Goal: Information Seeking & Learning: Learn about a topic

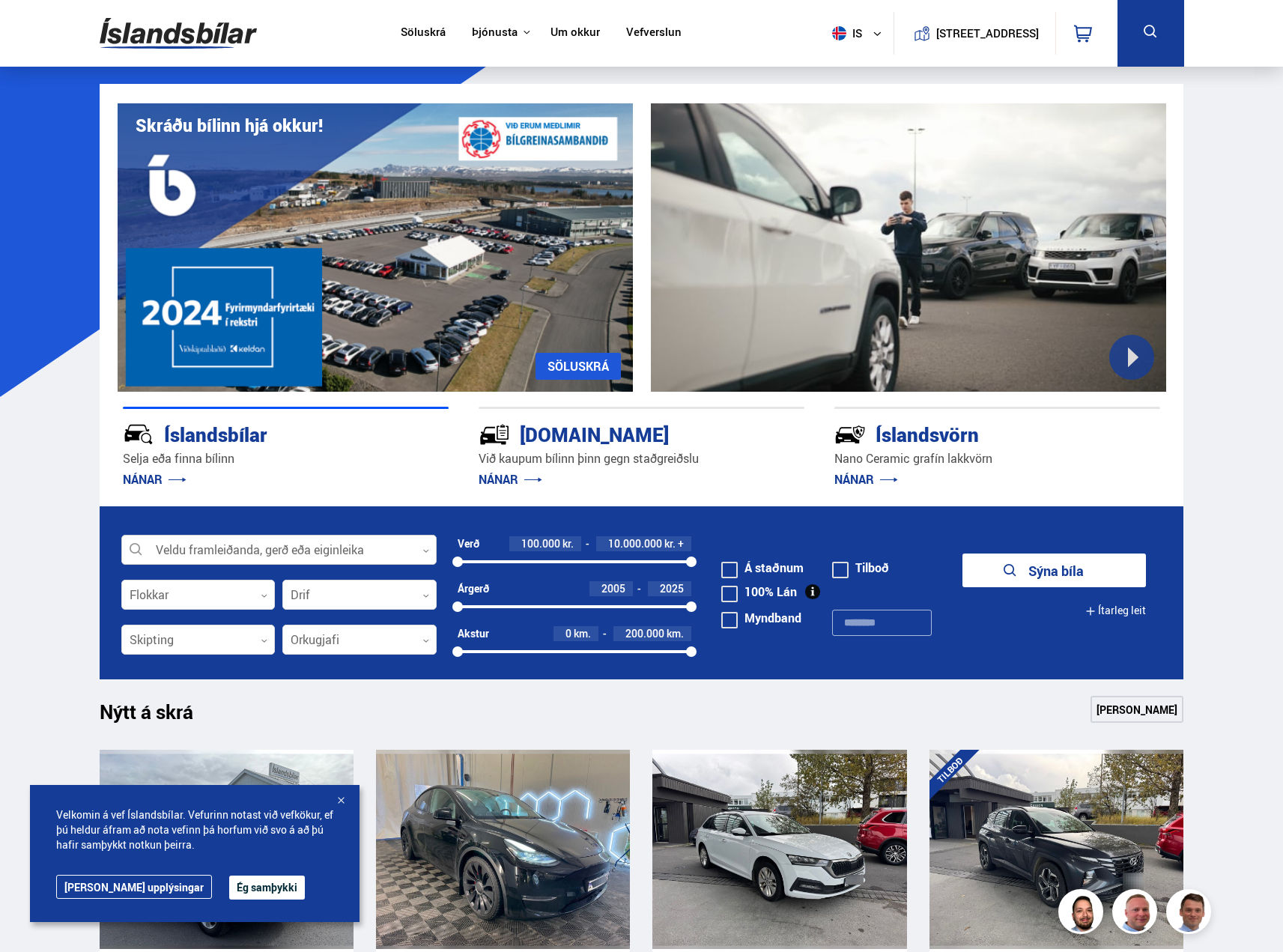
click at [274, 542] on div at bounding box center [279, 551] width 315 height 30
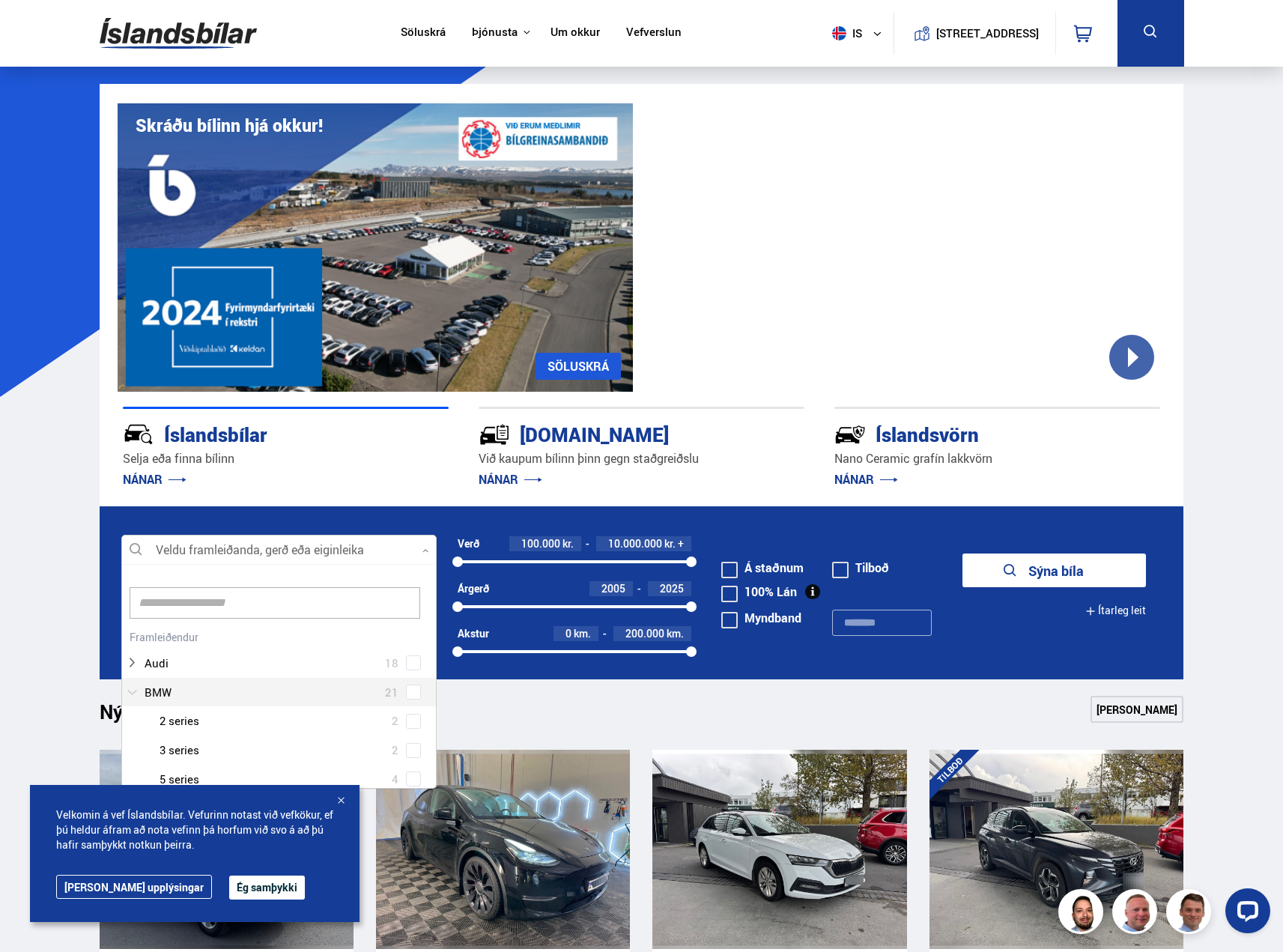
click at [227, 682] on div at bounding box center [264, 692] width 277 height 22
click at [227, 658] on div at bounding box center [294, 654] width 277 height 22
click at [406, 657] on span at bounding box center [413, 654] width 15 height 15
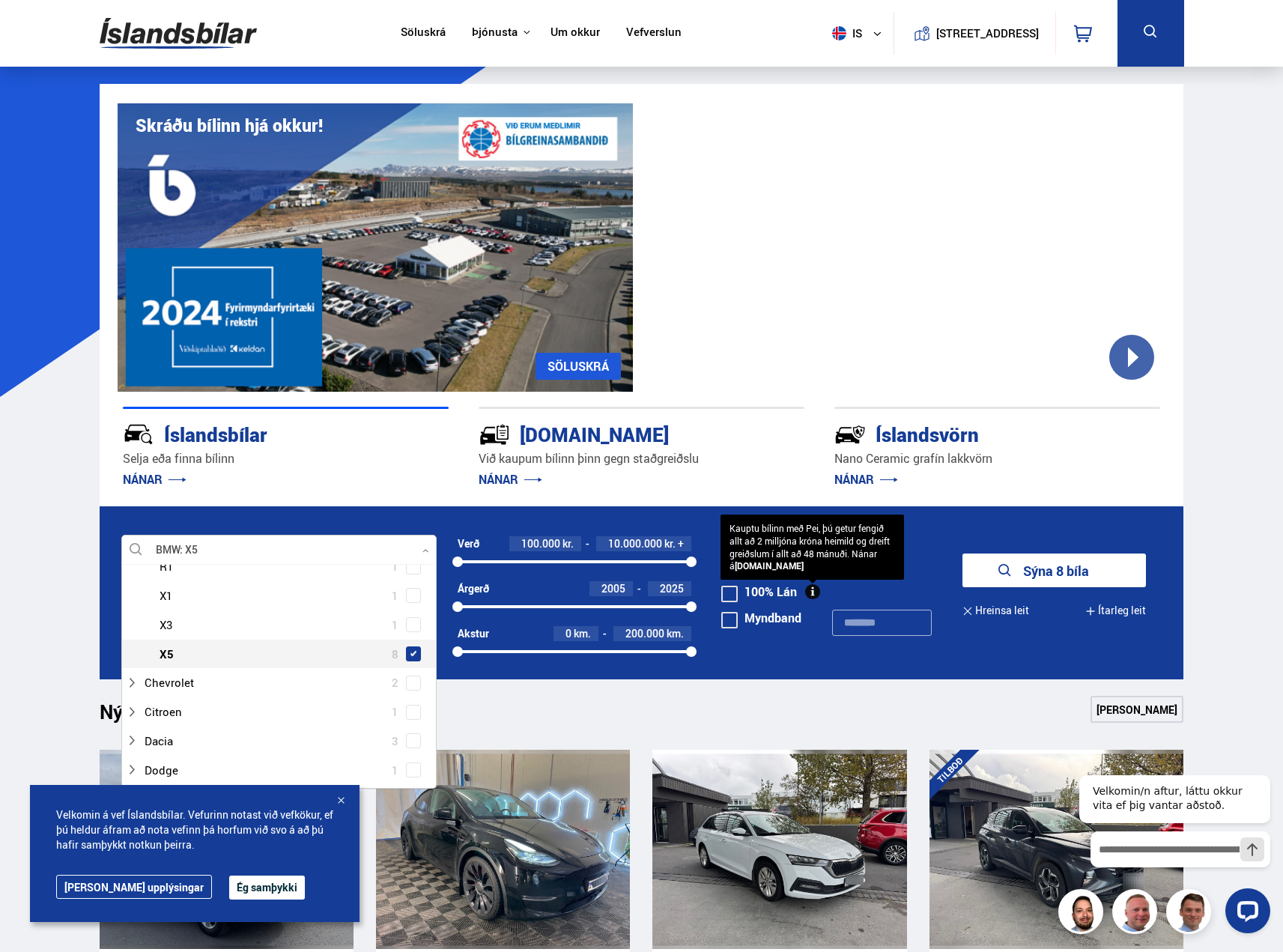
click at [1015, 561] on button "Sýna 8 bíla" at bounding box center [1053, 570] width 184 height 34
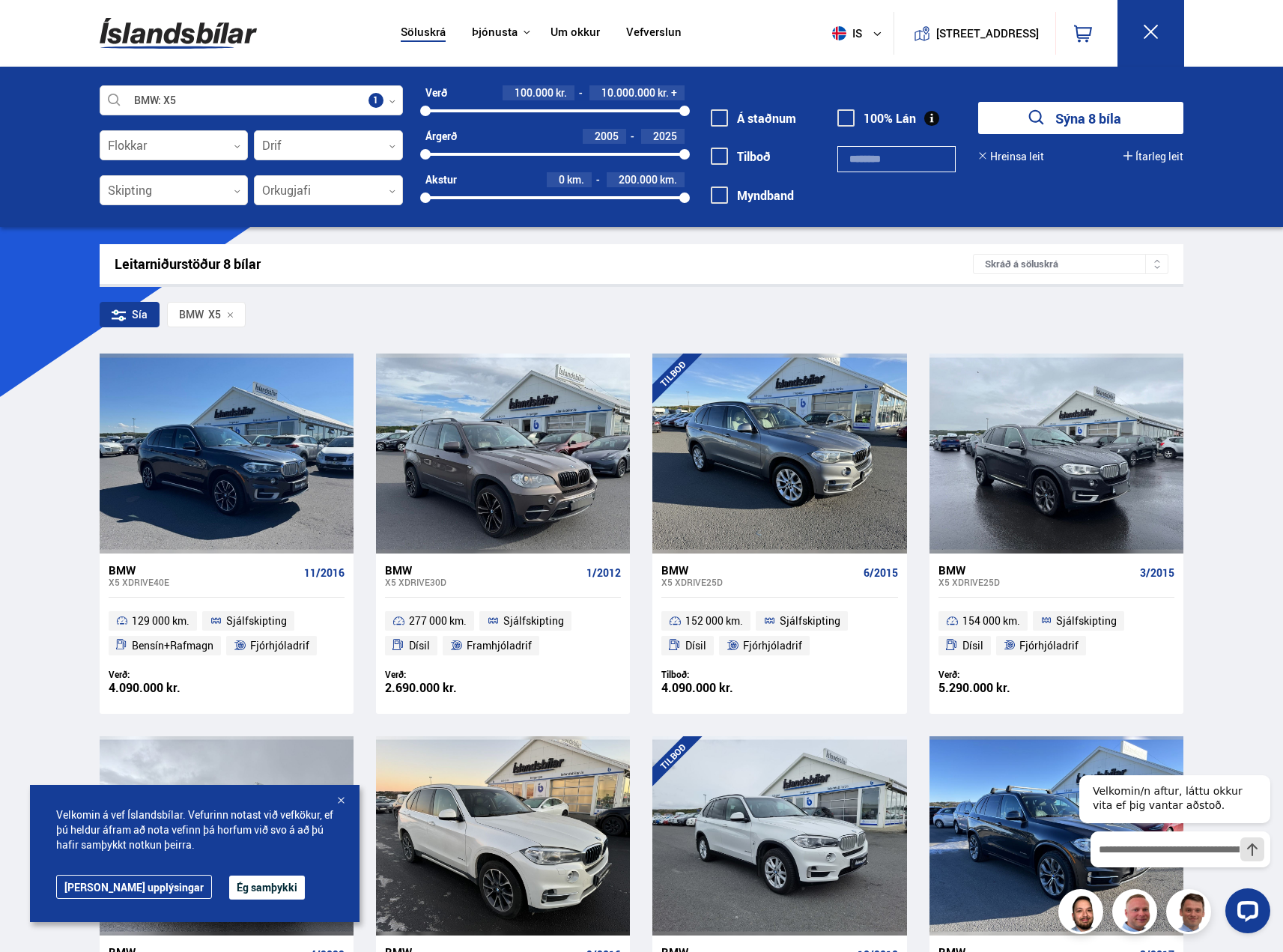
click at [229, 882] on button "Ég samþykki" at bounding box center [267, 888] width 76 height 24
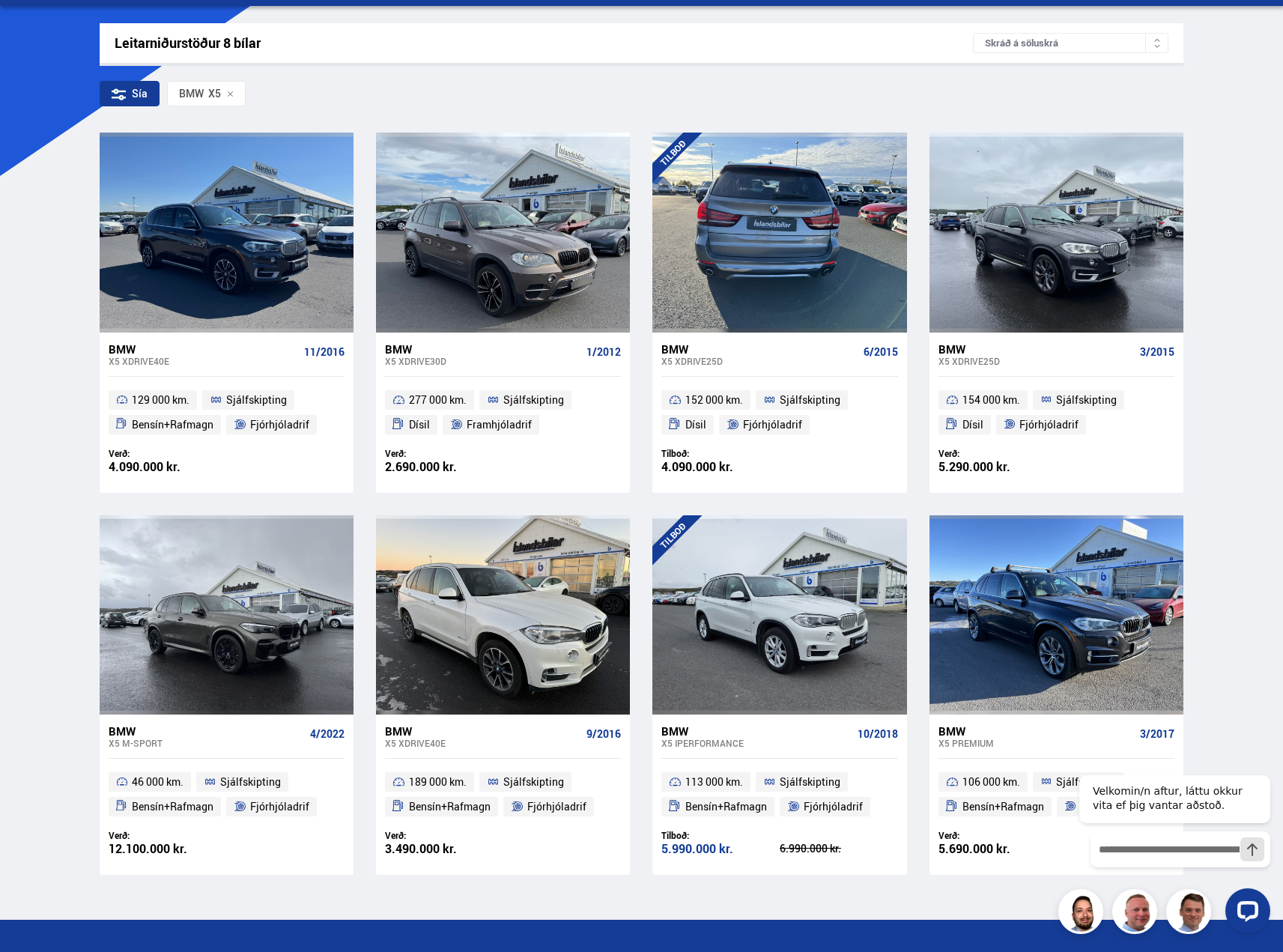
scroll to position [224, 0]
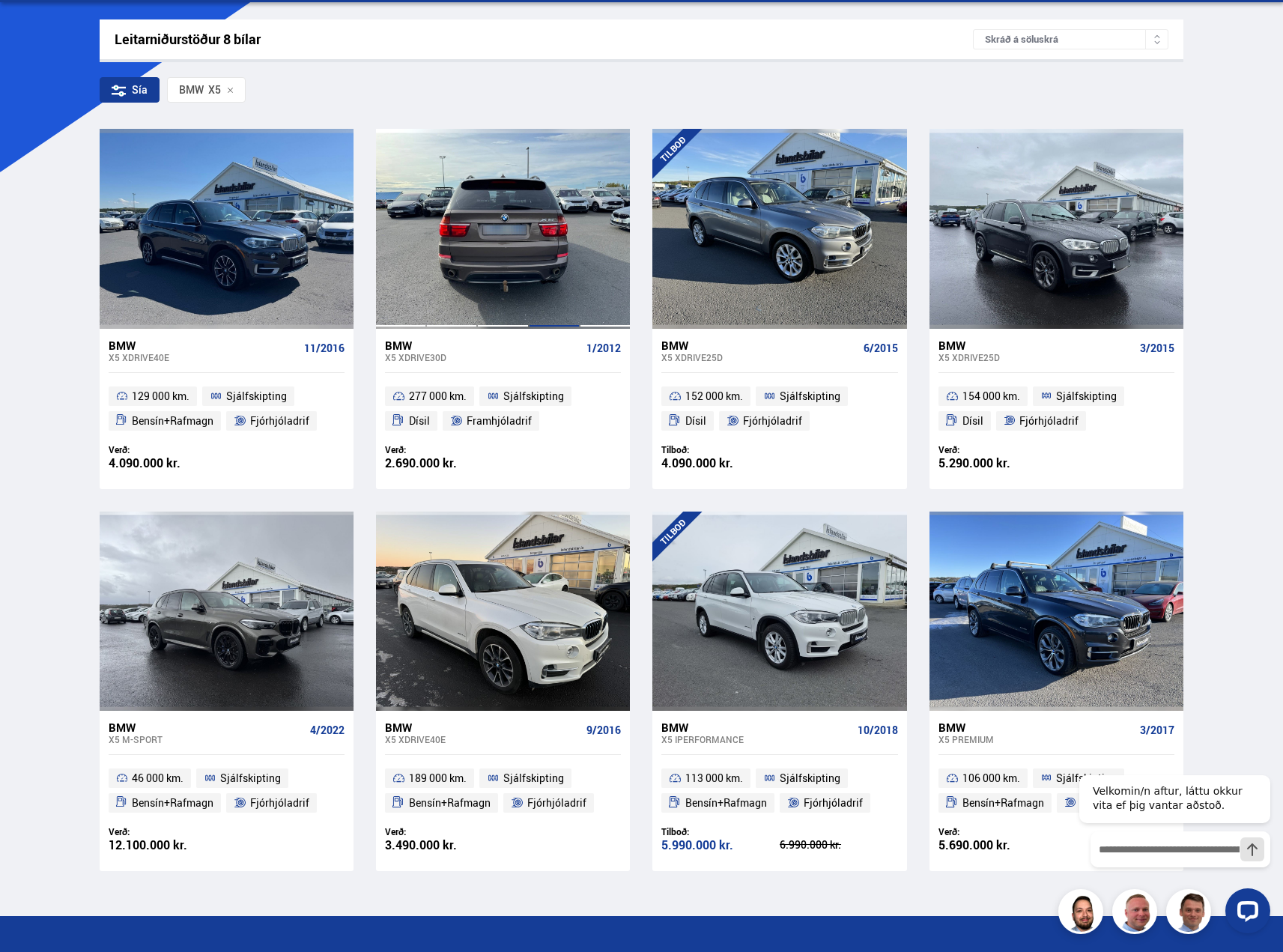
click at [555, 257] on div at bounding box center [554, 228] width 51 height 199
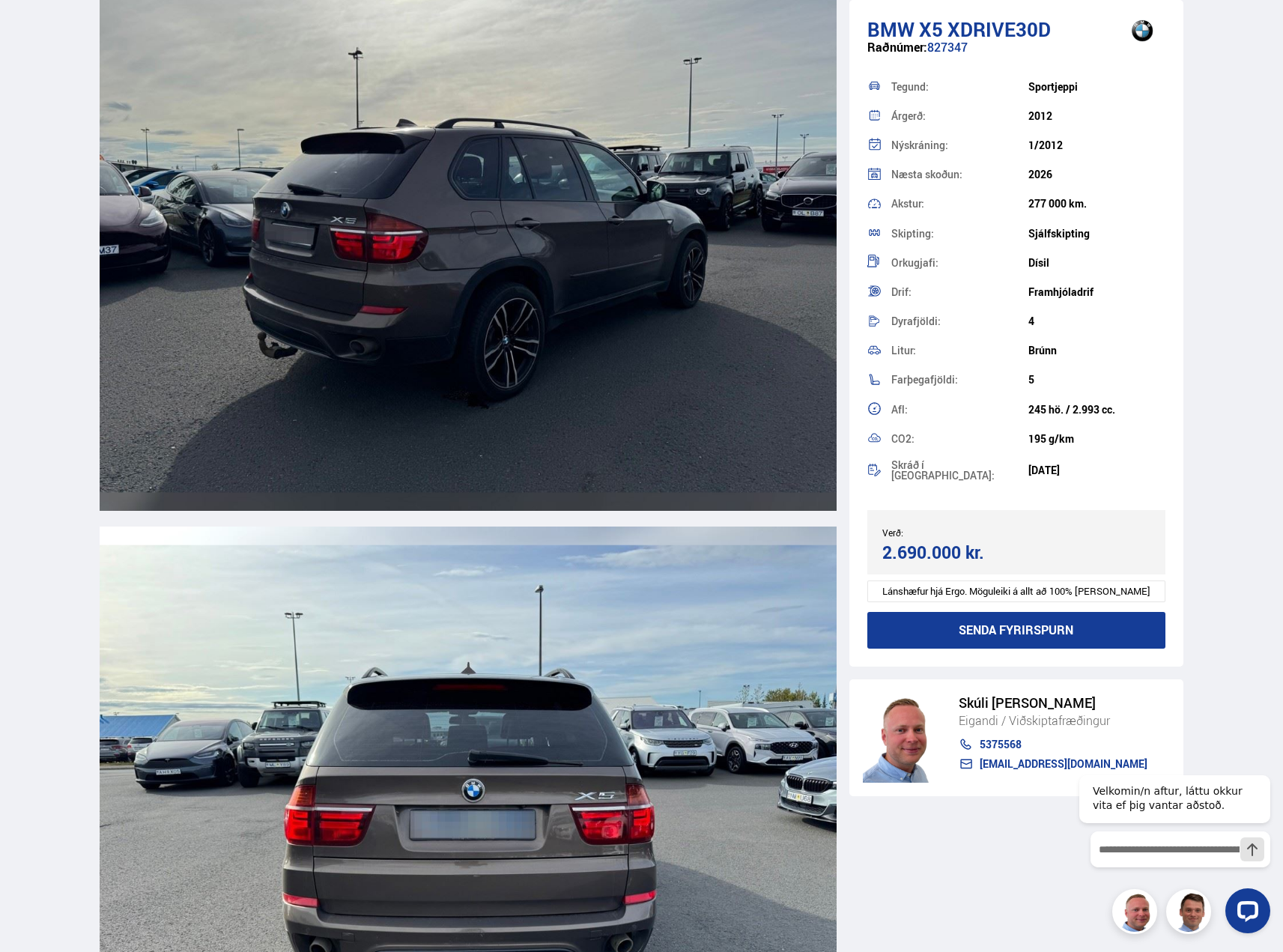
scroll to position [2845, 0]
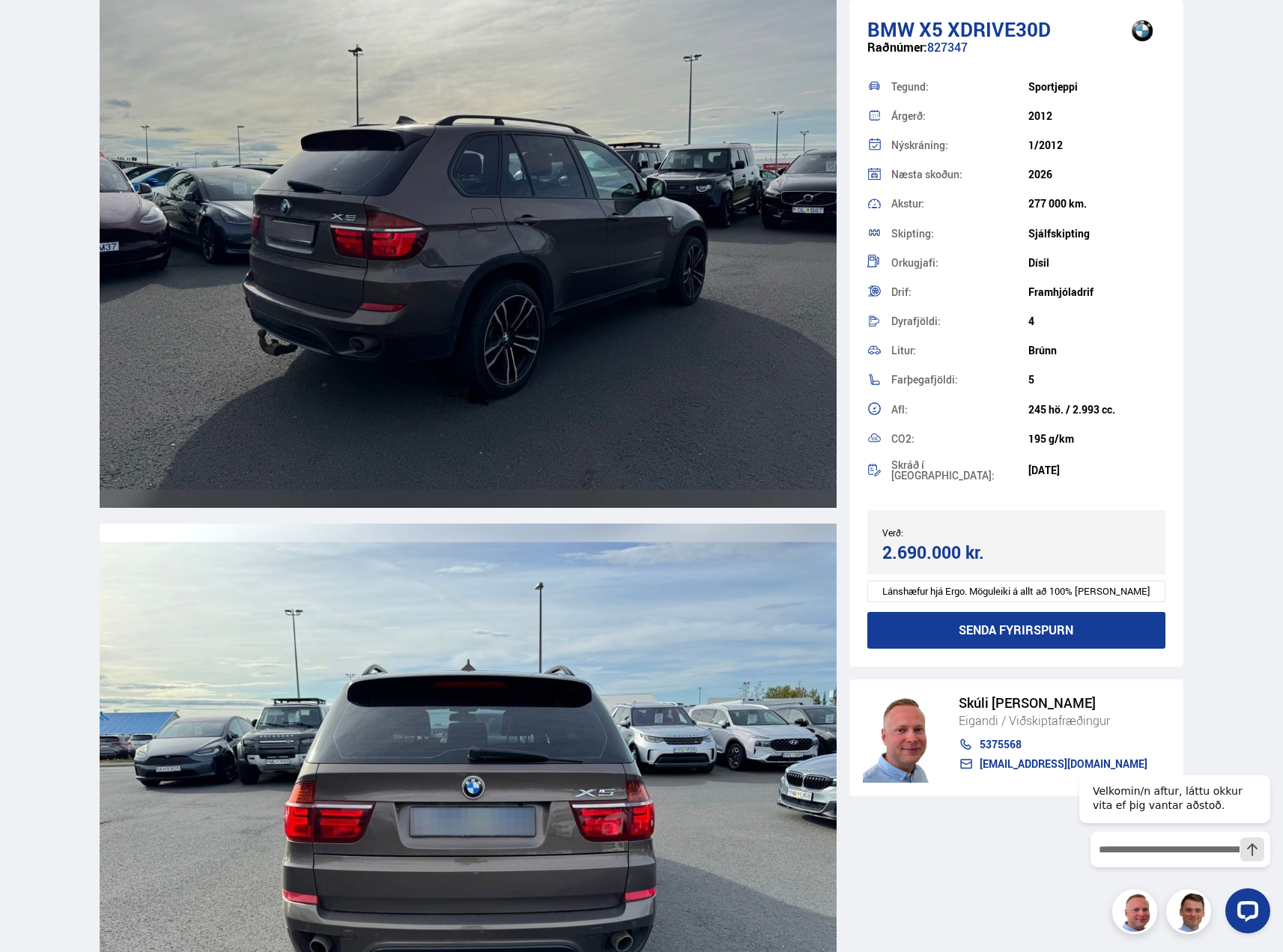
click at [652, 338] on img at bounding box center [468, 213] width 737 height 589
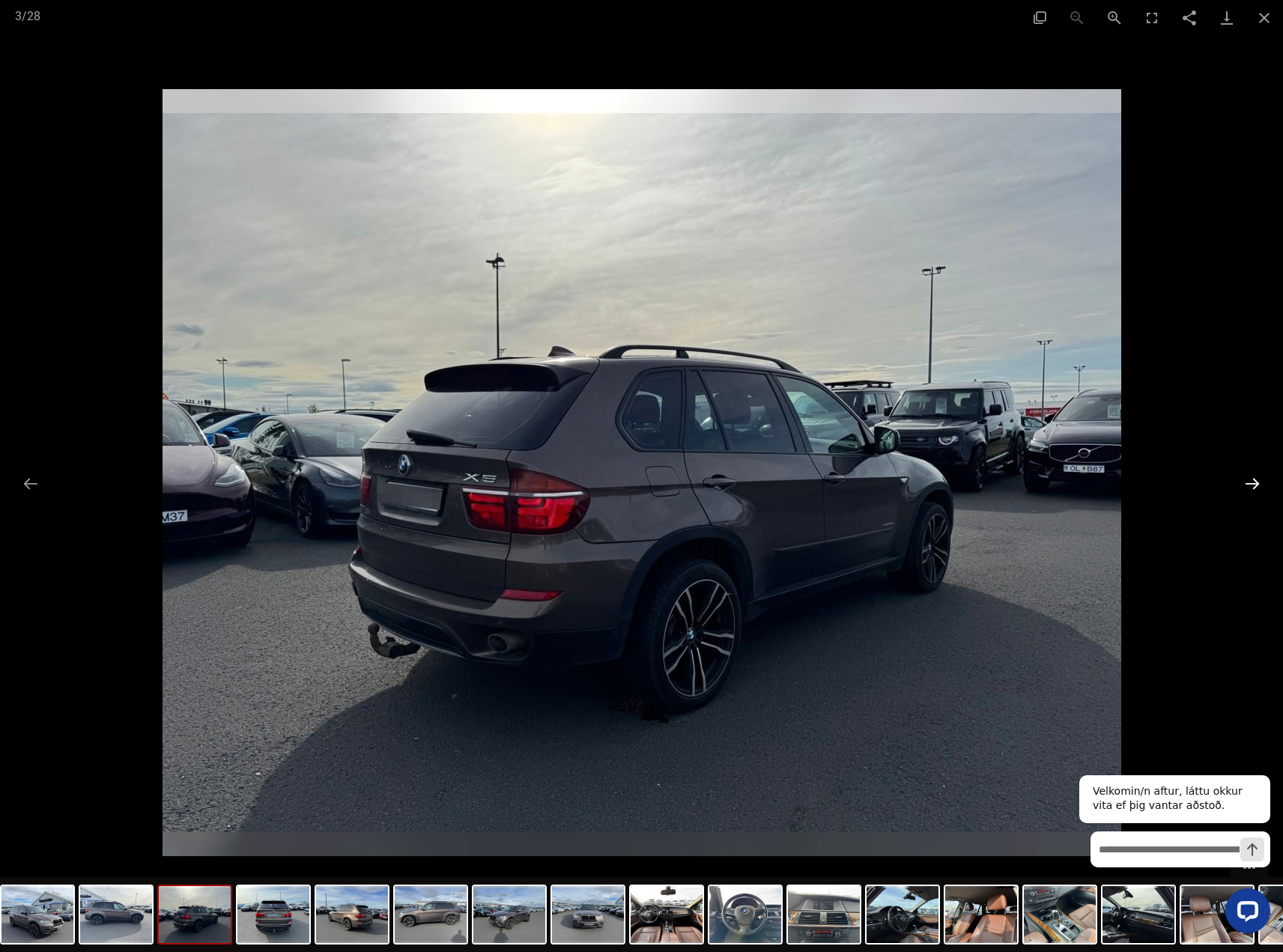
click at [1251, 474] on button "Next slide" at bounding box center [1252, 483] width 32 height 29
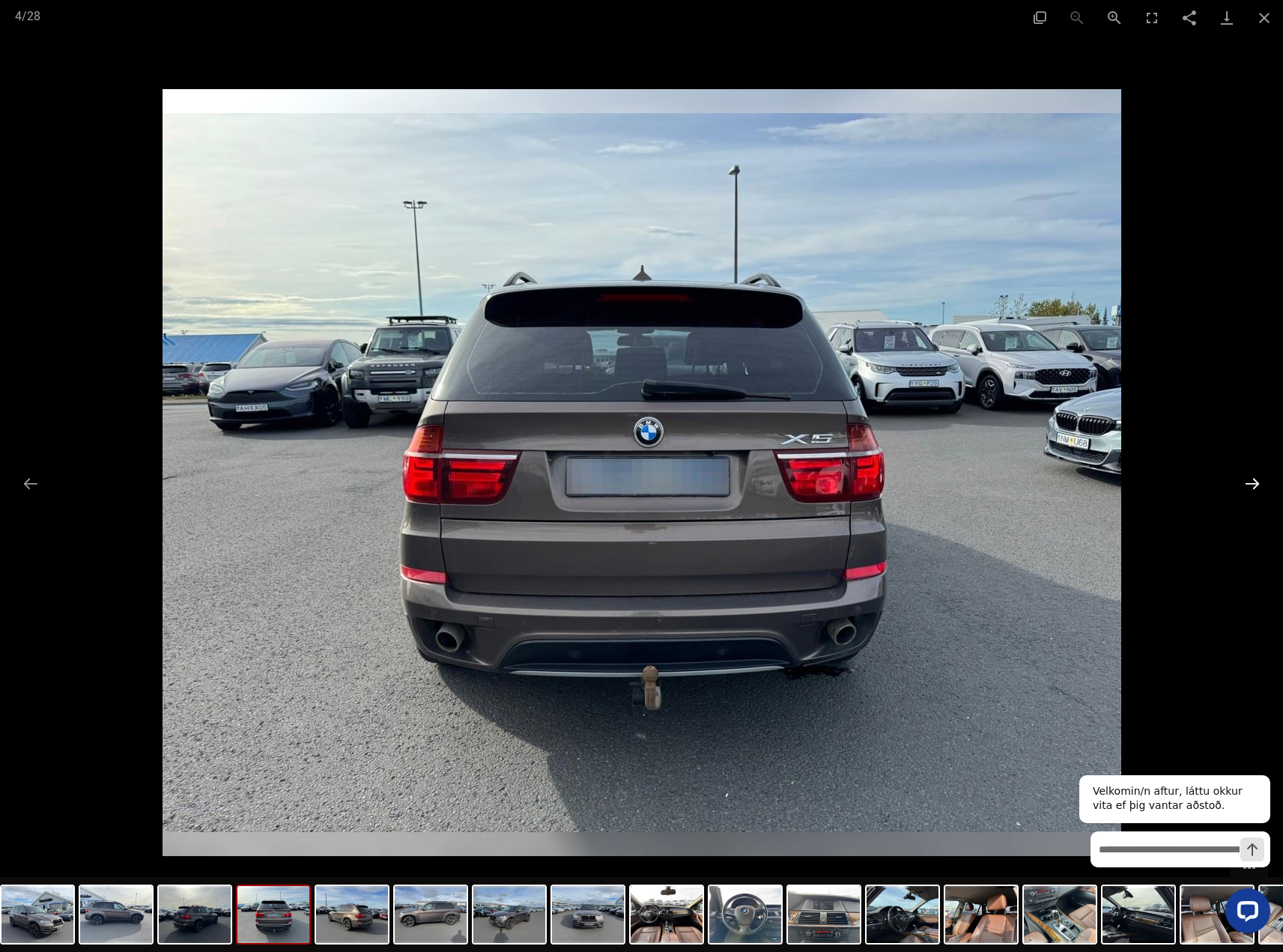
click at [1251, 474] on button "Next slide" at bounding box center [1252, 483] width 32 height 29
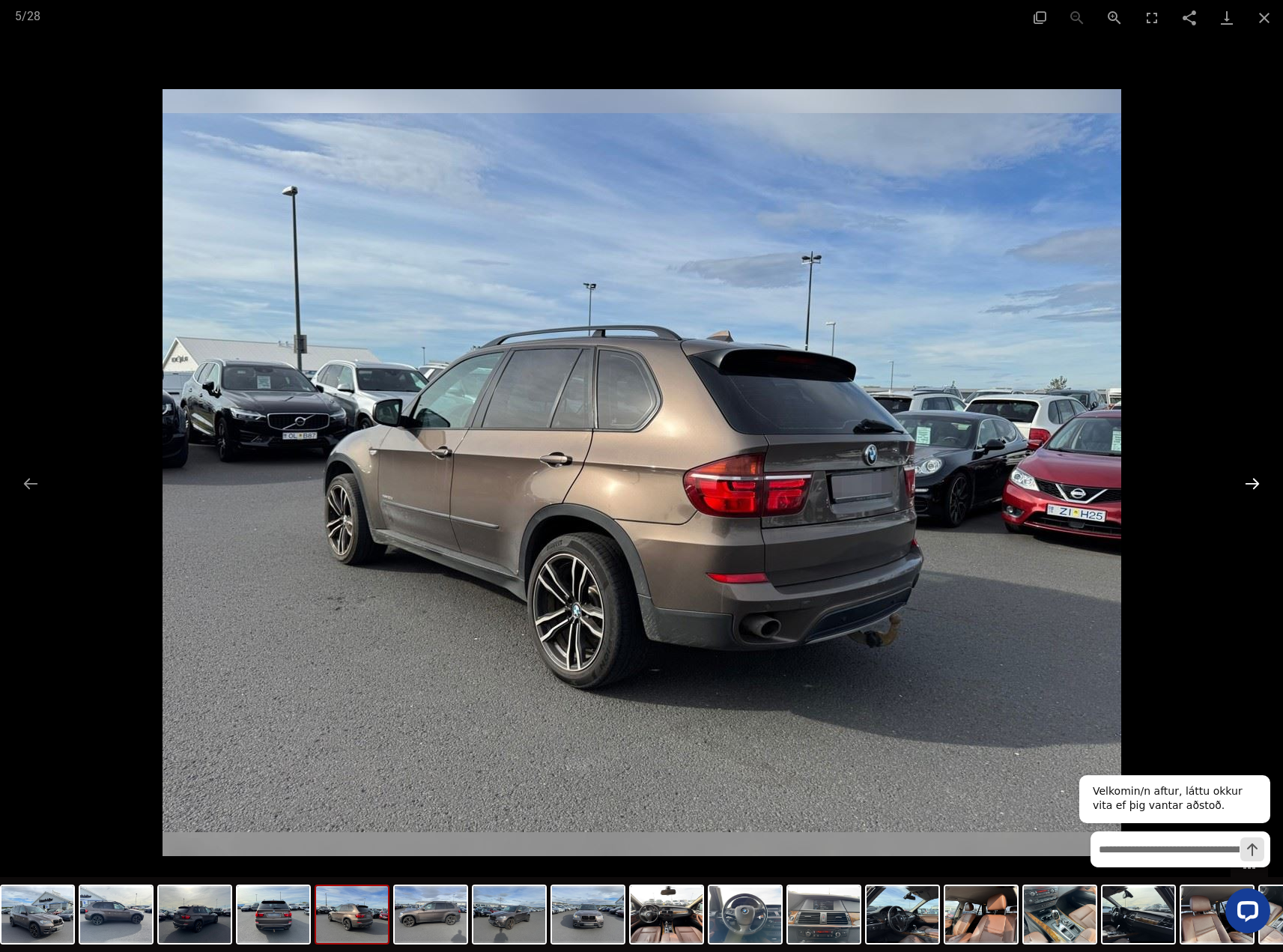
click at [1251, 474] on button "Next slide" at bounding box center [1252, 483] width 32 height 29
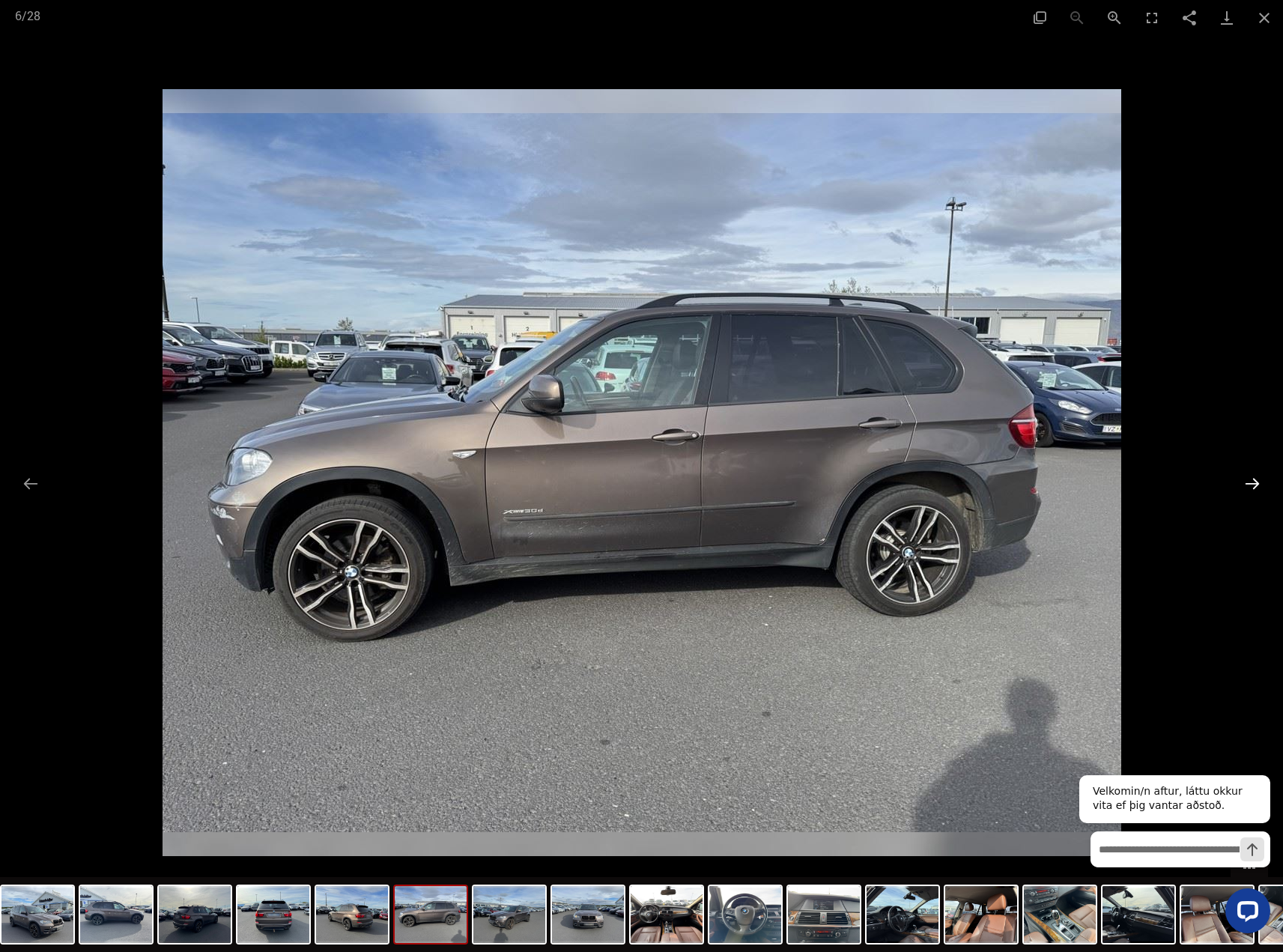
click at [1251, 474] on button "Next slide" at bounding box center [1252, 483] width 32 height 29
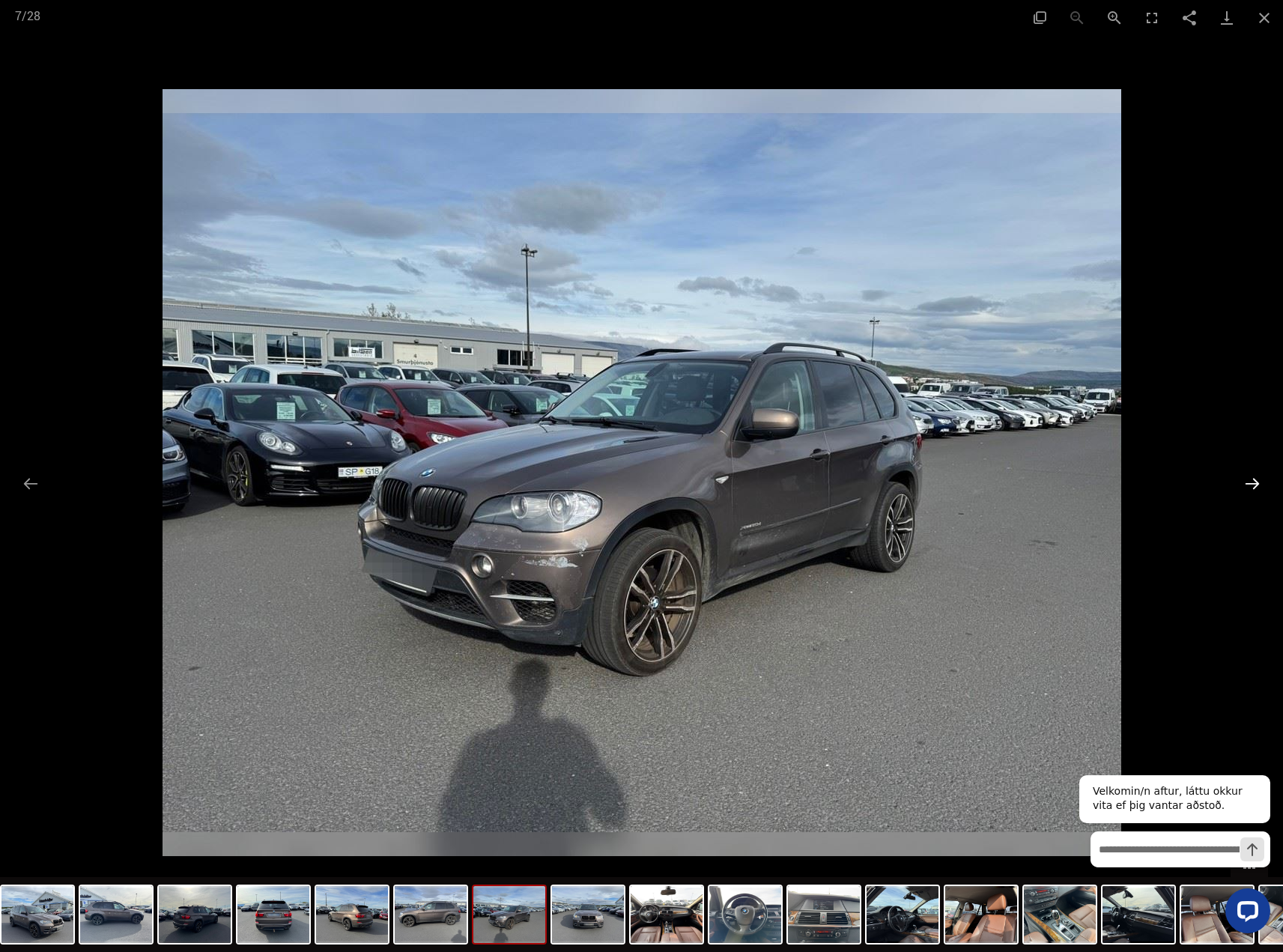
click at [1255, 489] on button "Next slide" at bounding box center [1252, 483] width 32 height 29
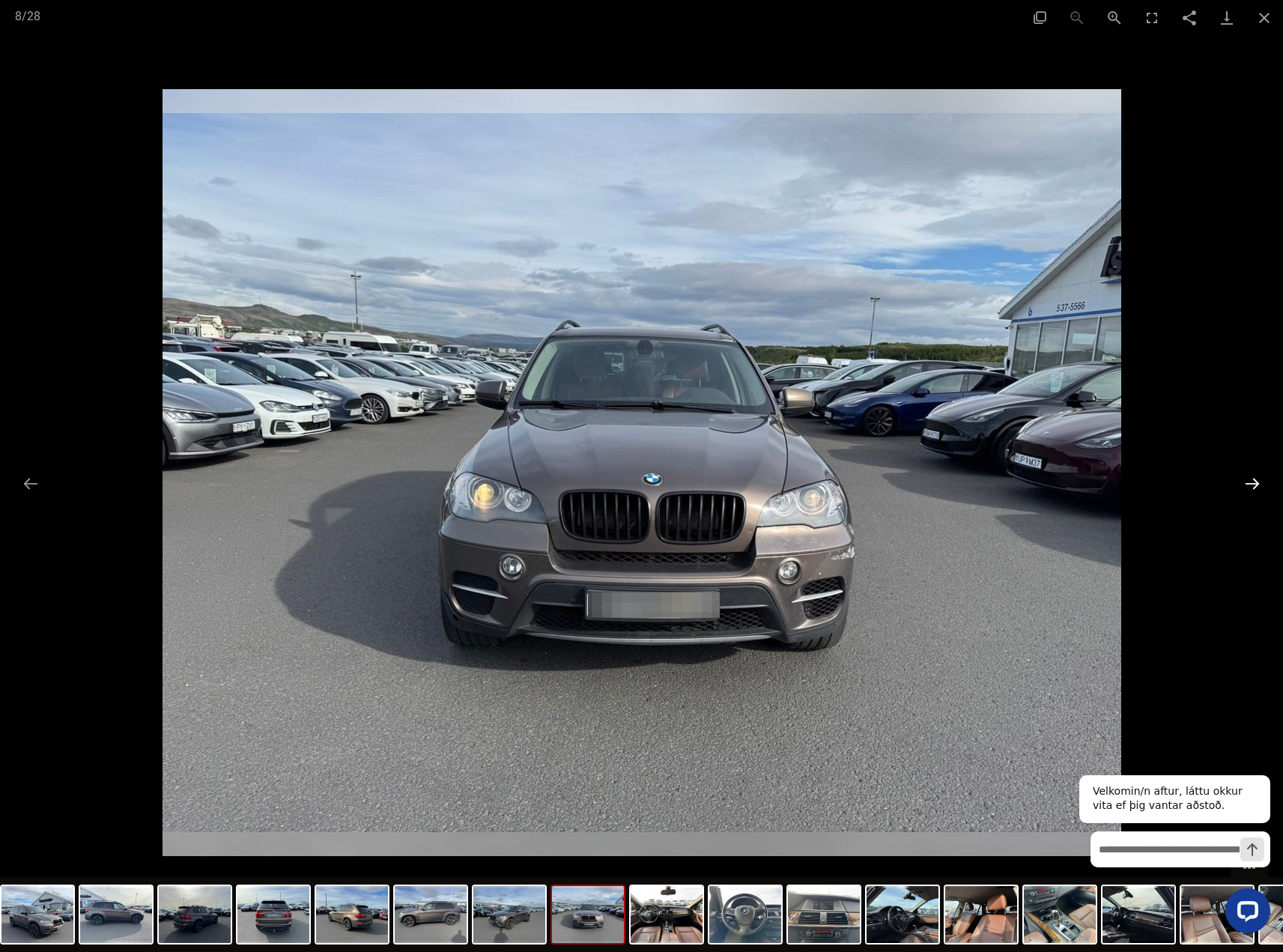
click at [1255, 489] on button "Next slide" at bounding box center [1252, 483] width 32 height 29
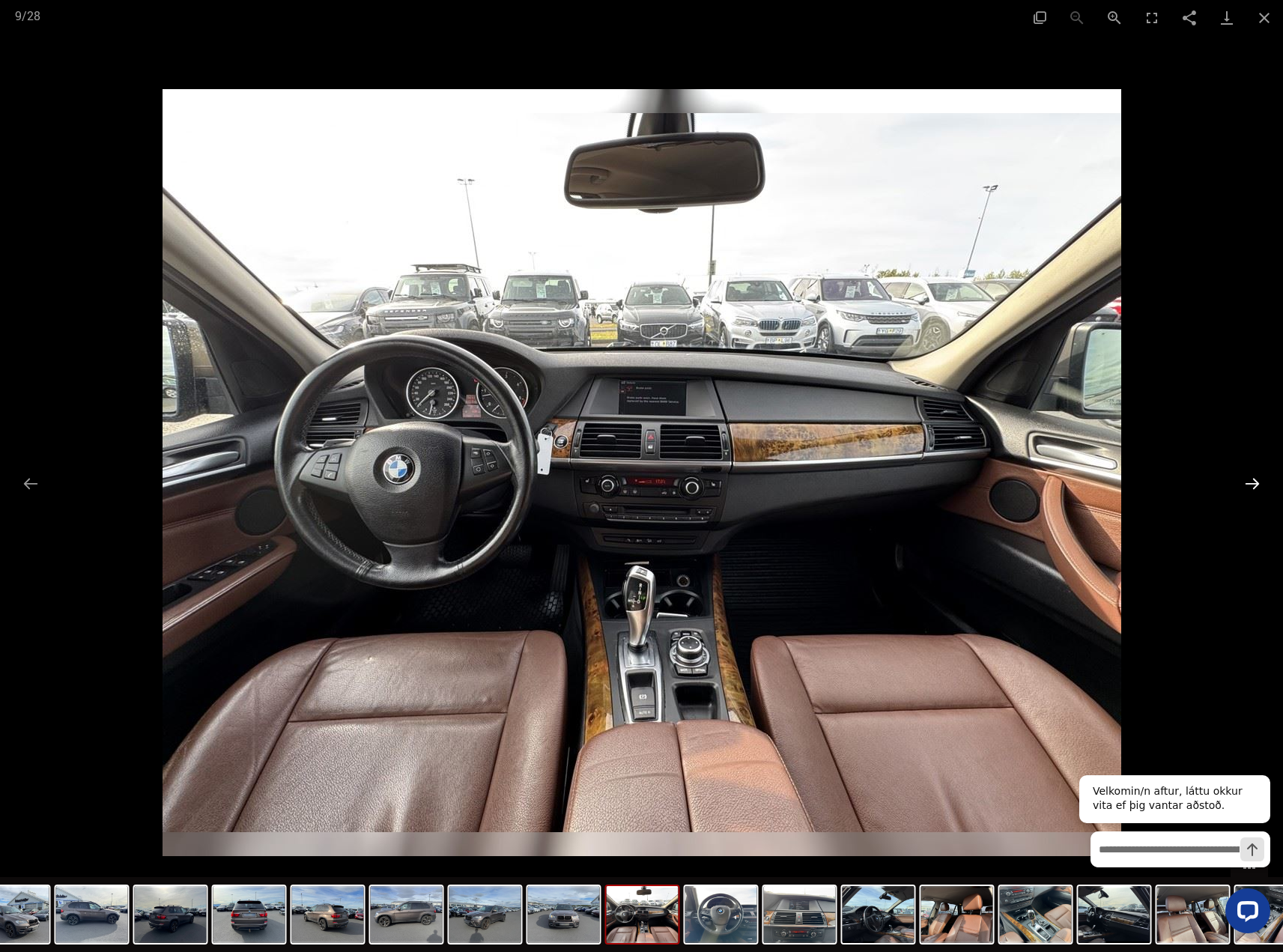
click at [1255, 489] on button "Next slide" at bounding box center [1252, 483] width 32 height 29
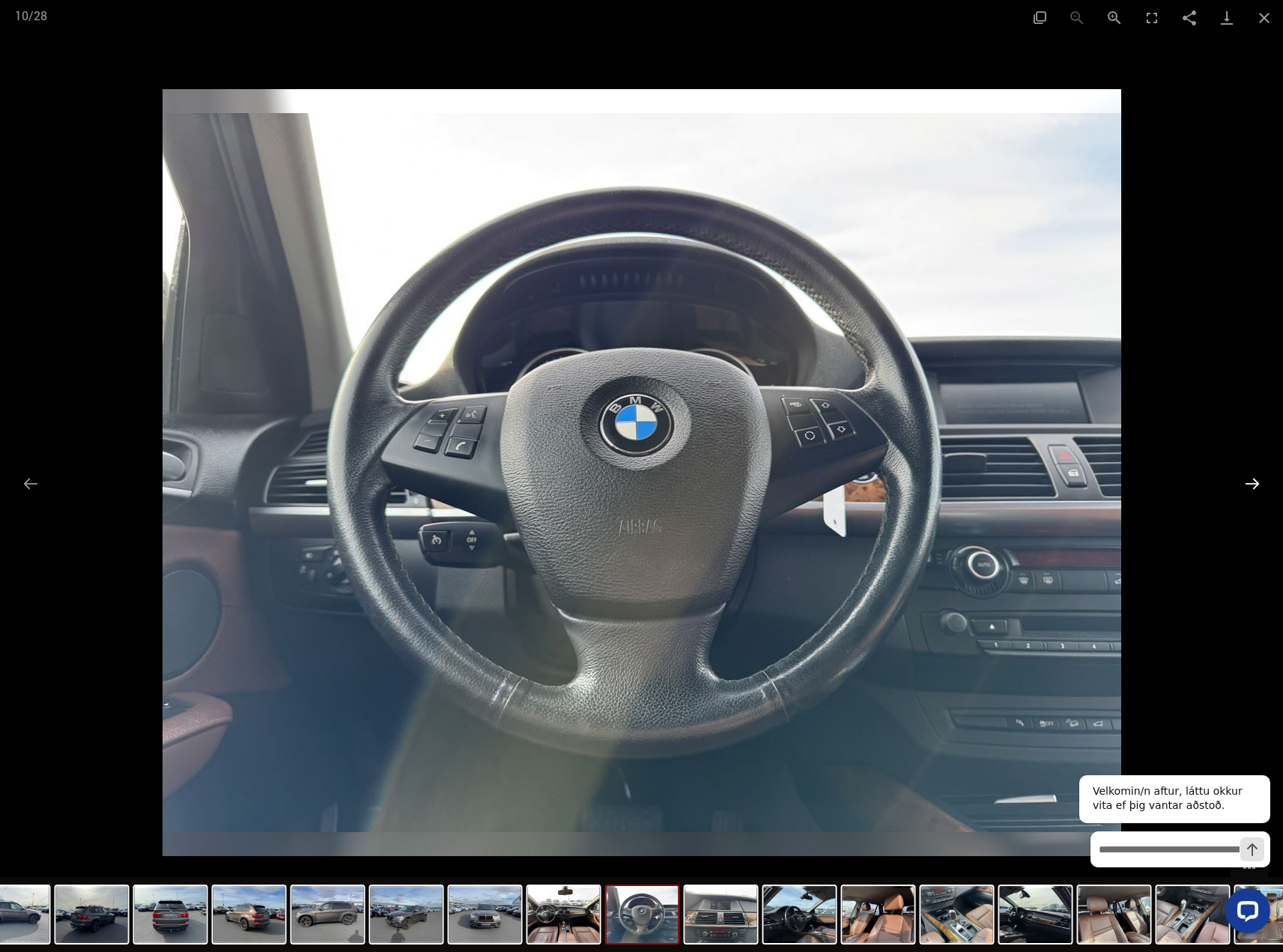
click at [1255, 489] on button "Next slide" at bounding box center [1252, 483] width 32 height 29
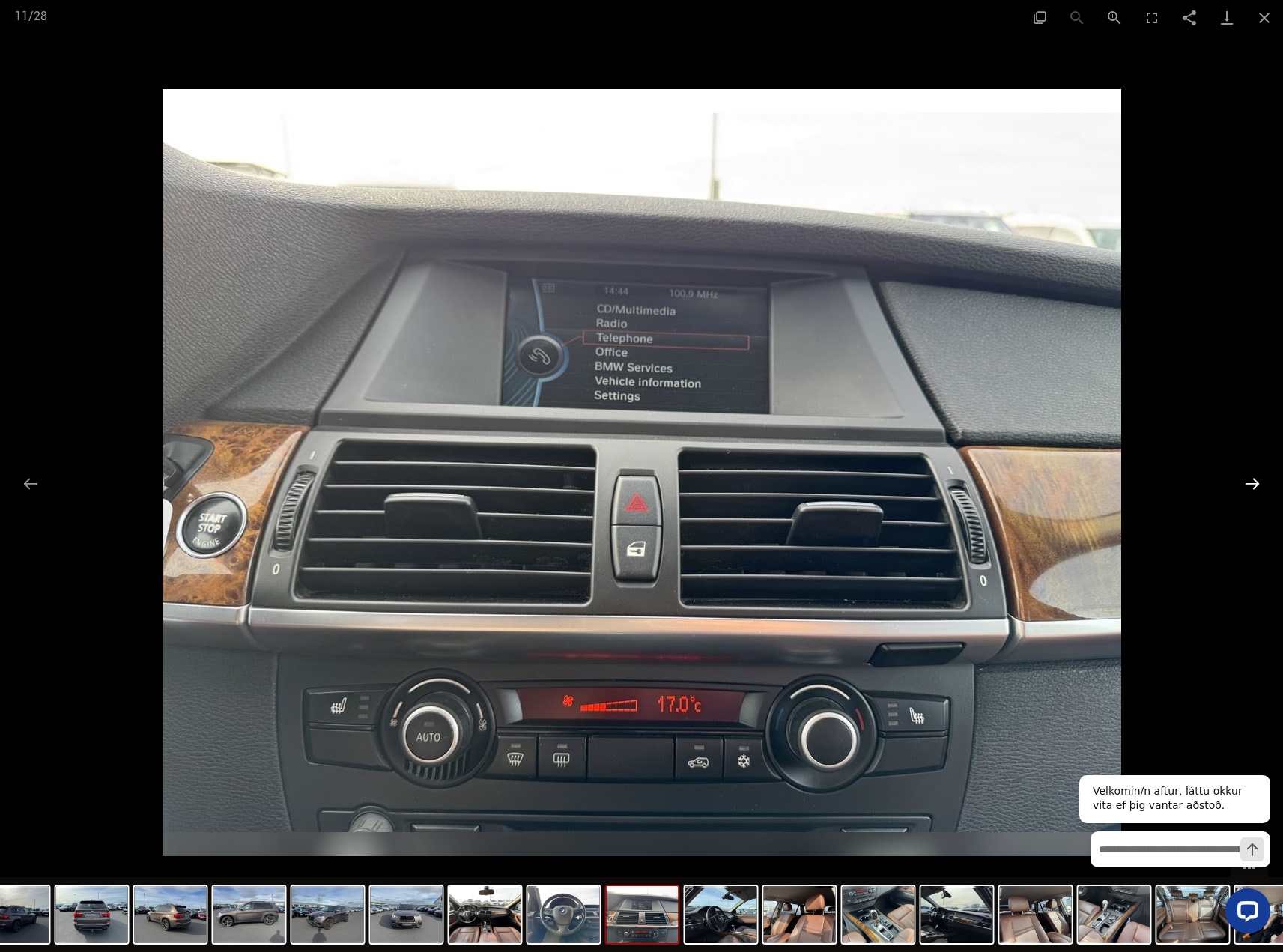
click at [1255, 489] on button "Next slide" at bounding box center [1252, 483] width 32 height 29
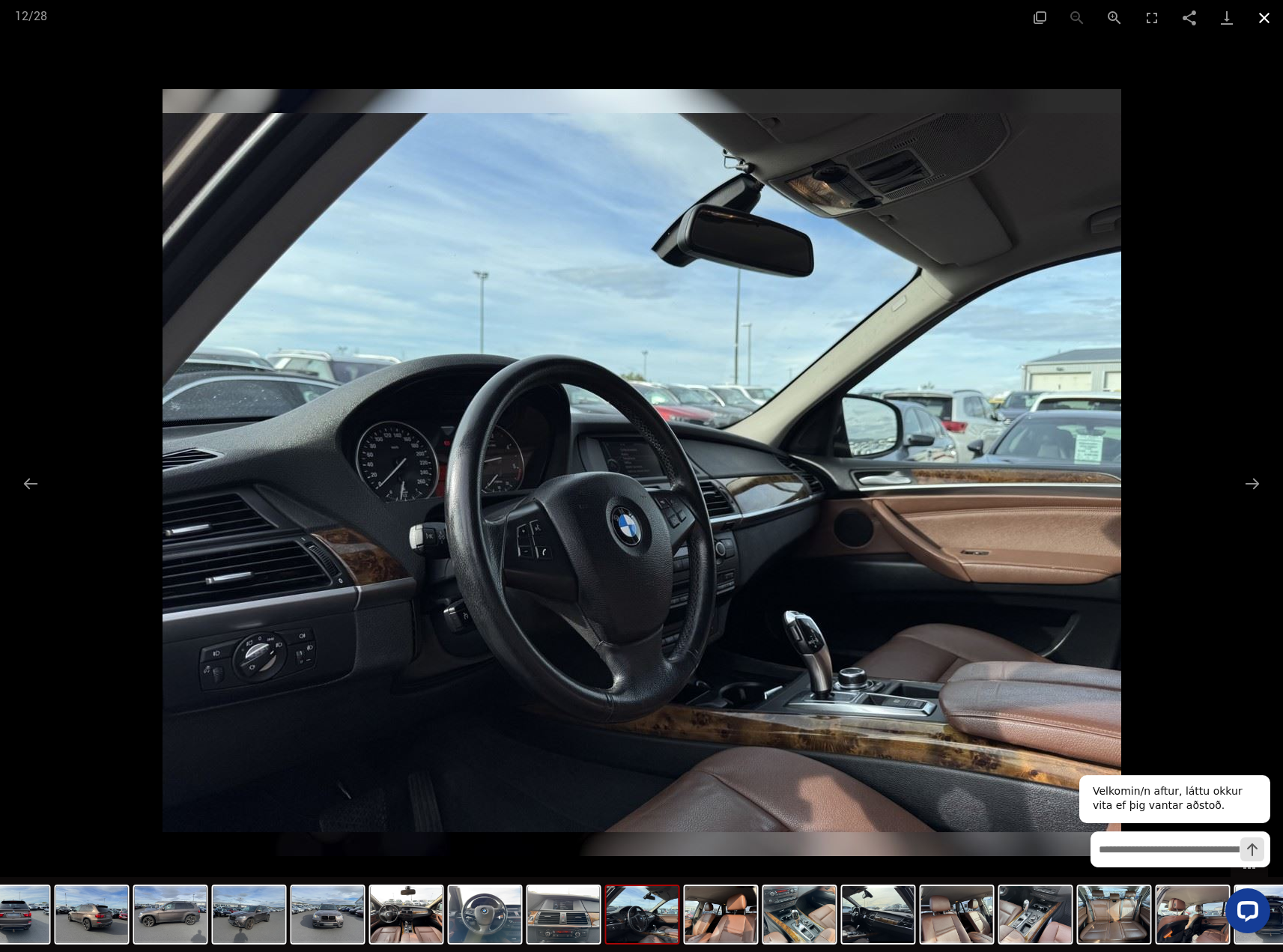
click at [1263, 20] on button "Close gallery" at bounding box center [1264, 17] width 38 height 36
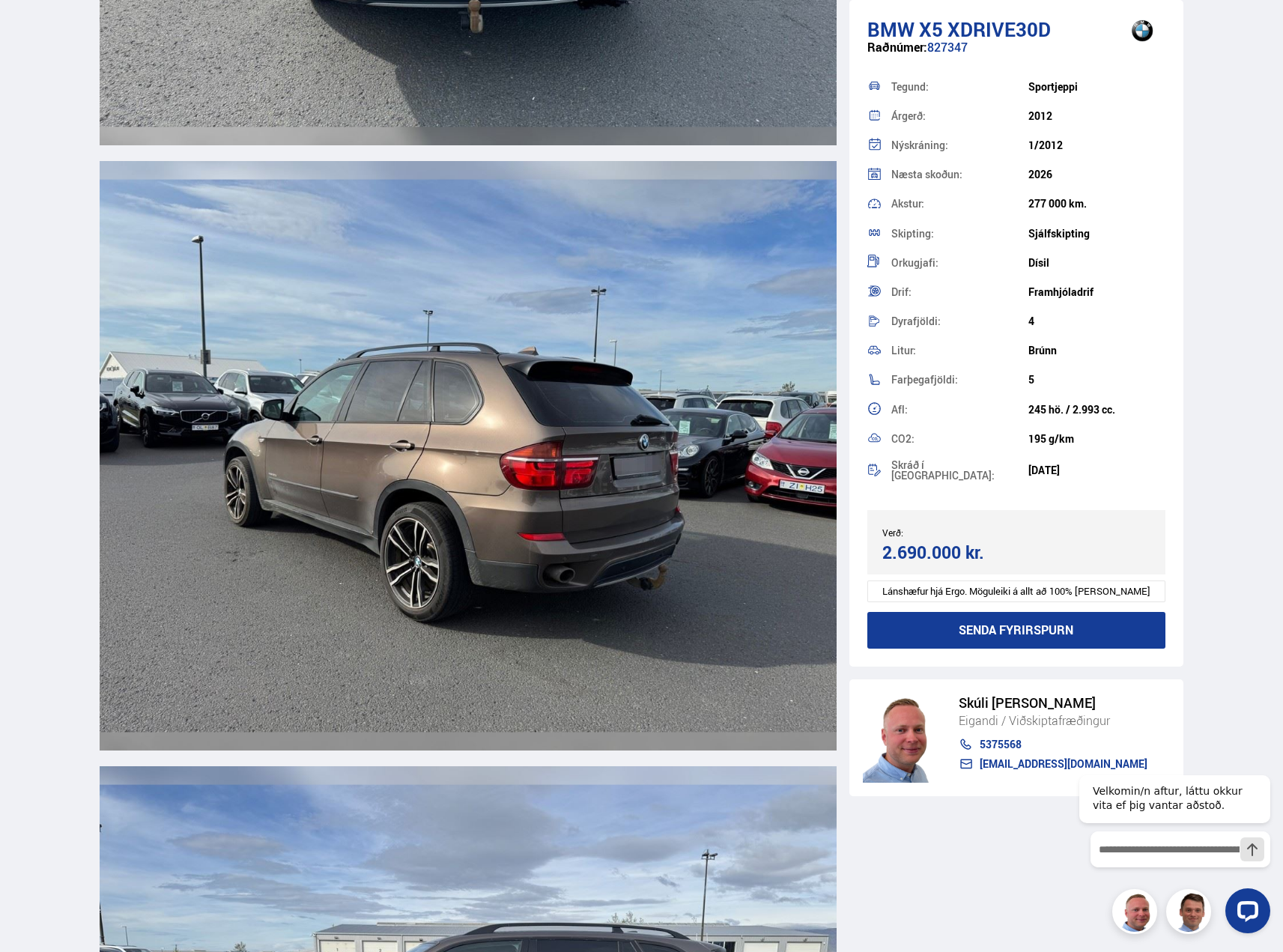
scroll to position [3819, 0]
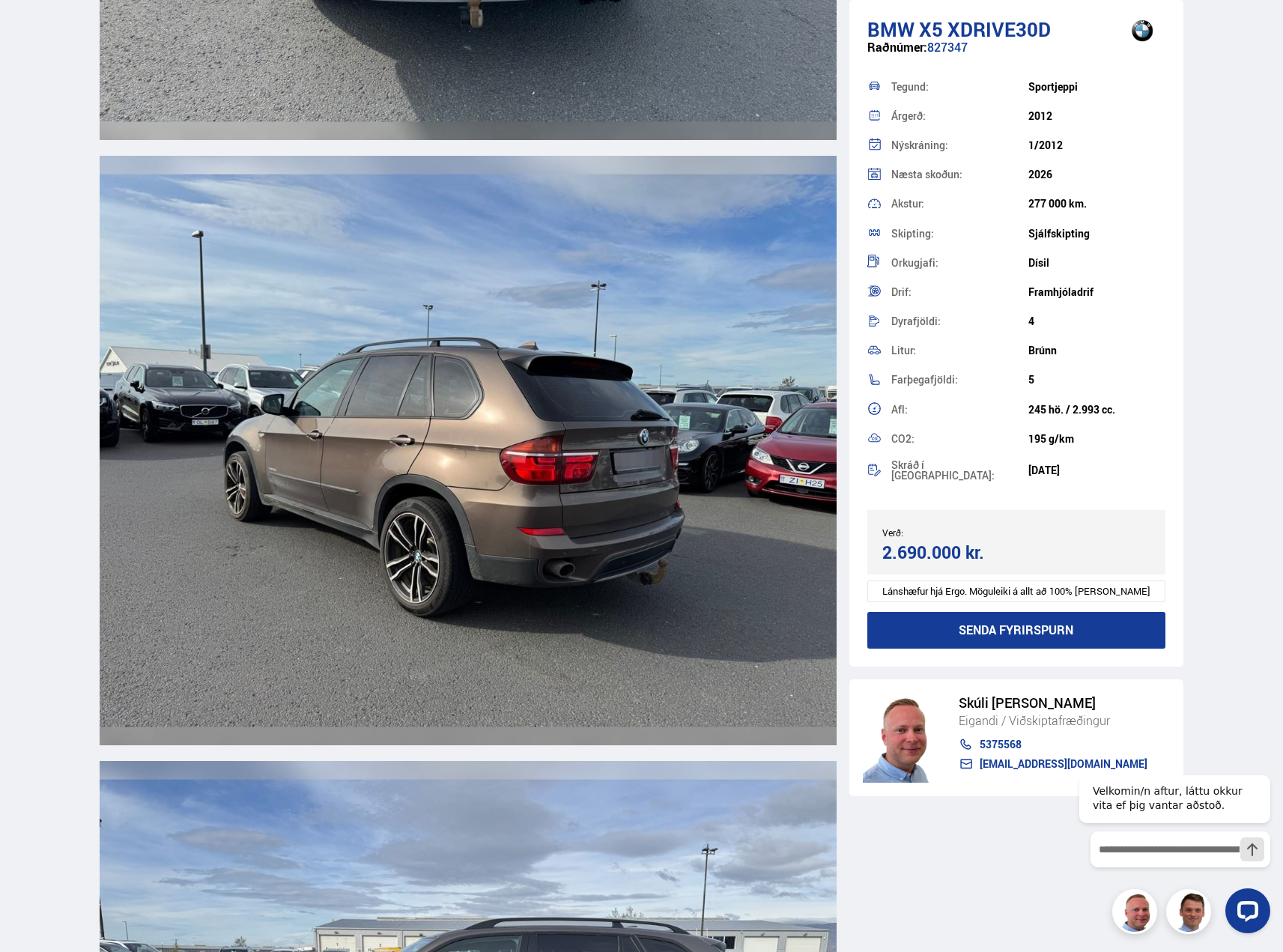
click at [252, 515] on img at bounding box center [468, 450] width 737 height 589
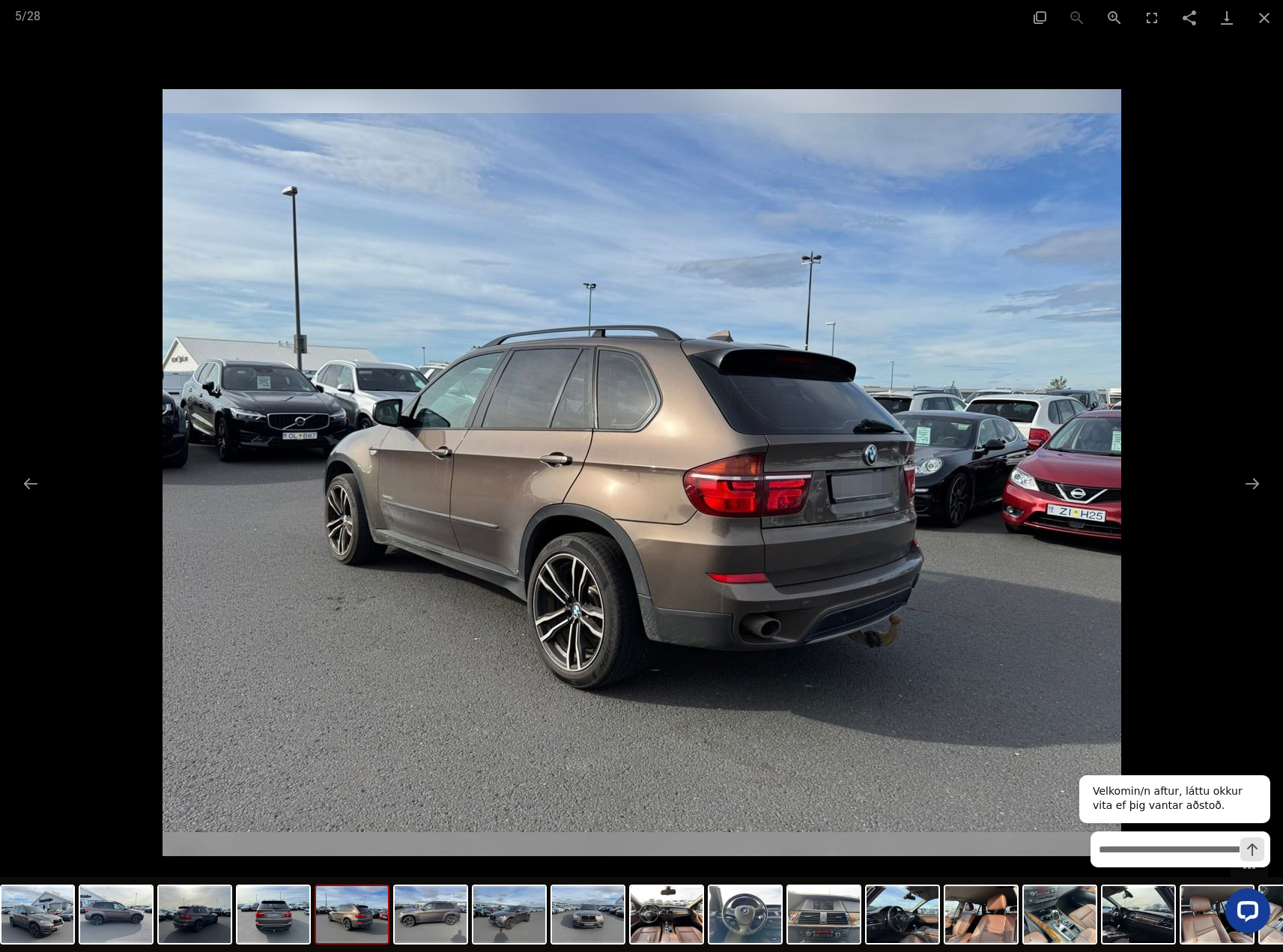
click at [403, 516] on img at bounding box center [642, 472] width 959 height 767
click at [1261, 18] on button "Close gallery" at bounding box center [1264, 17] width 38 height 36
